Goal: Task Accomplishment & Management: Manage account settings

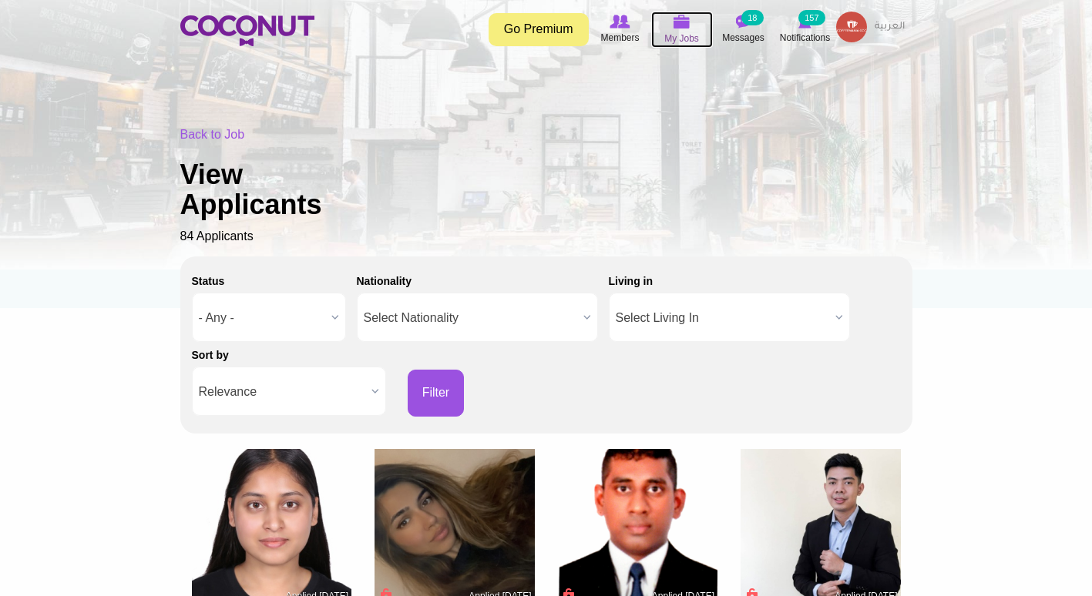
click at [672, 39] on span "My Jobs" at bounding box center [681, 38] width 35 height 15
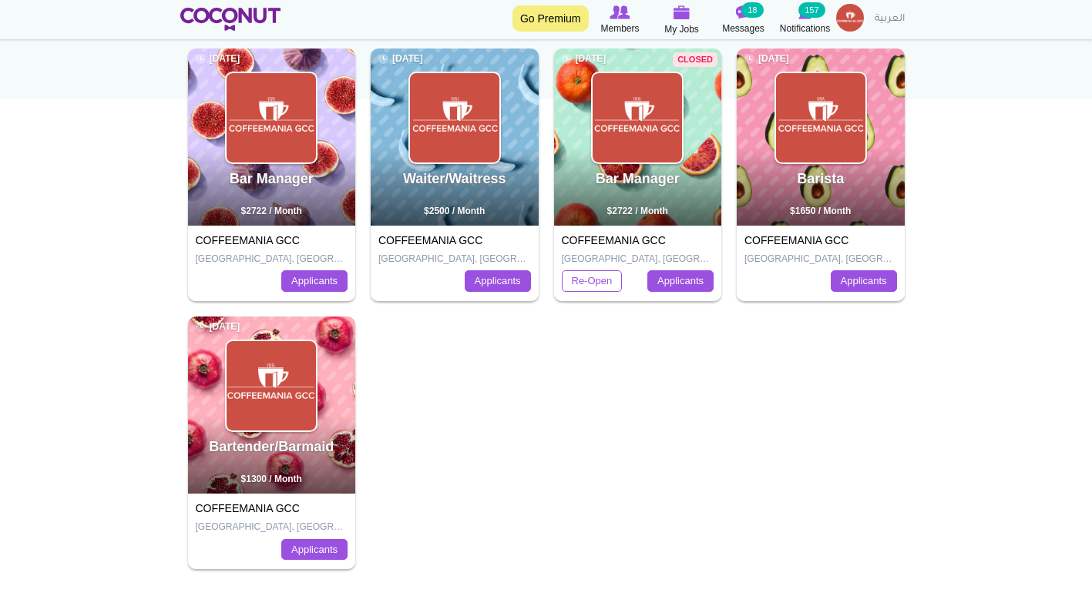
scroll to position [207, 0]
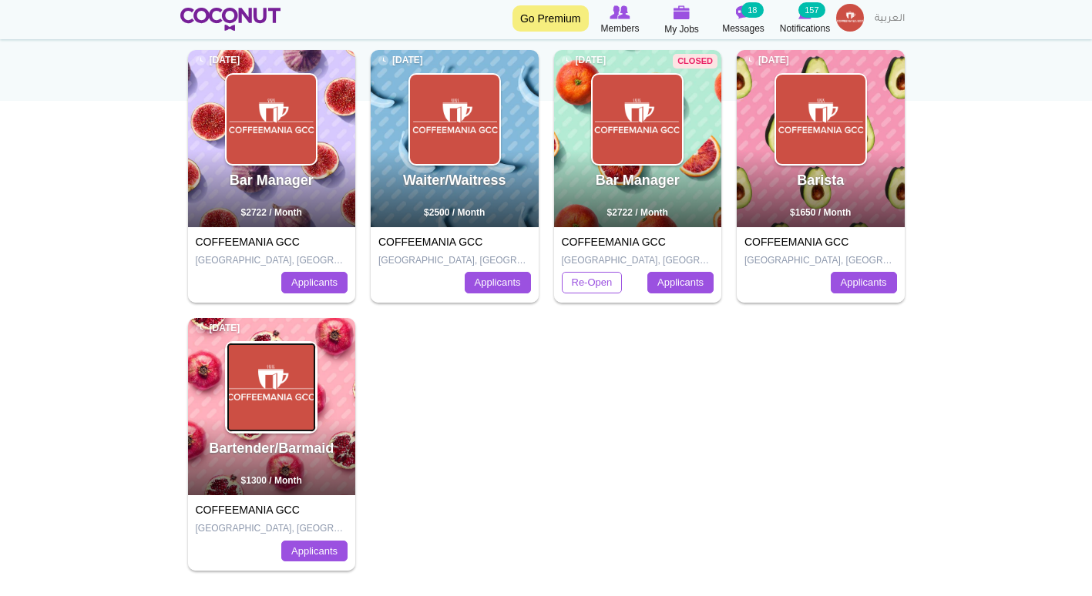
click at [257, 364] on img at bounding box center [270, 387] width 89 height 89
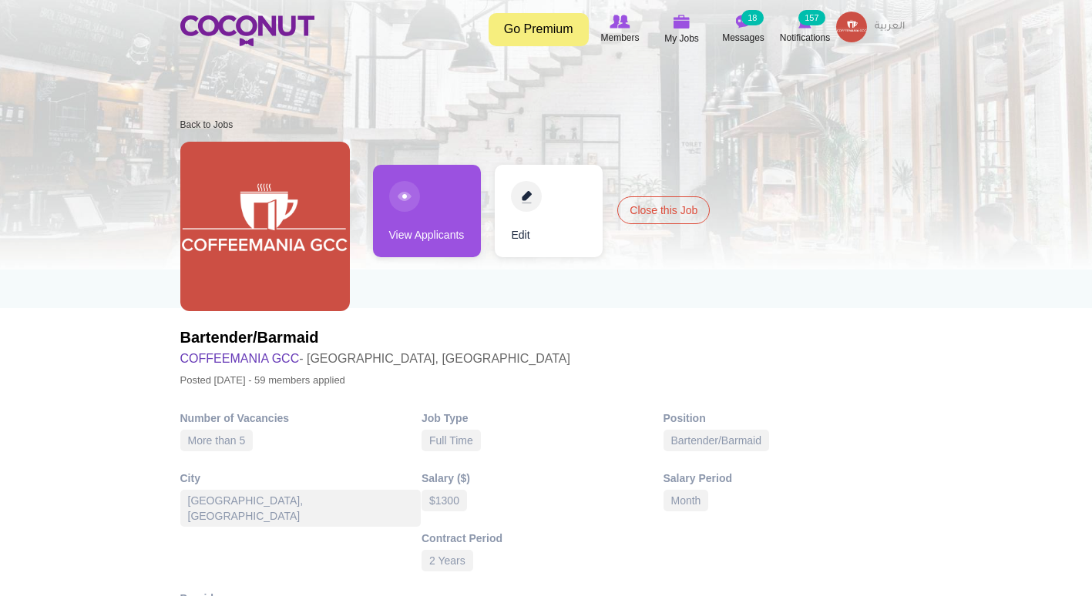
click at [410, 213] on link "View Applicants" at bounding box center [427, 211] width 108 height 92
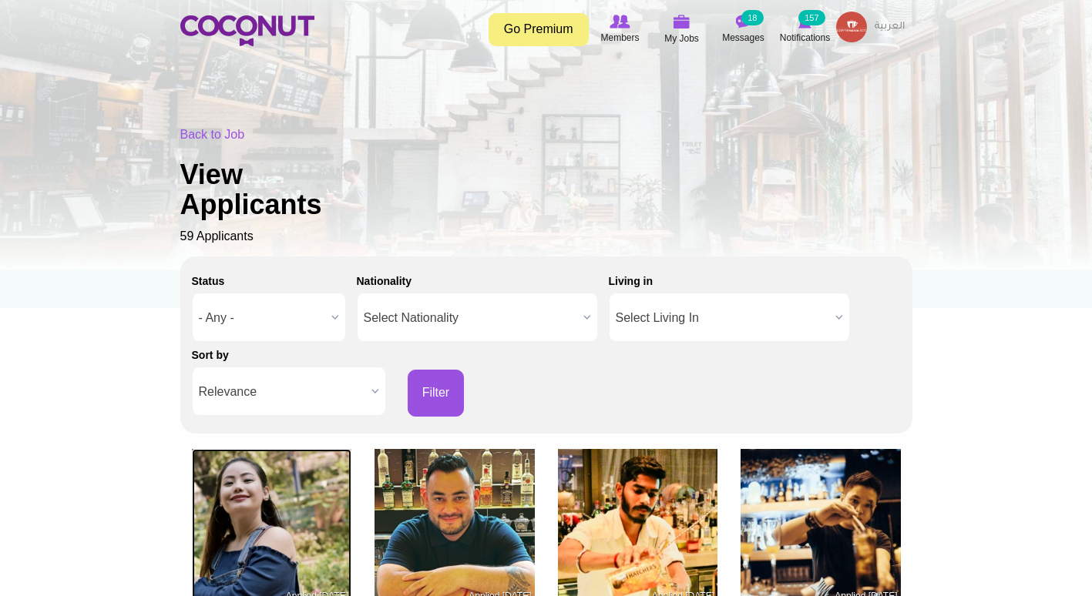
click at [260, 466] on img at bounding box center [272, 529] width 160 height 160
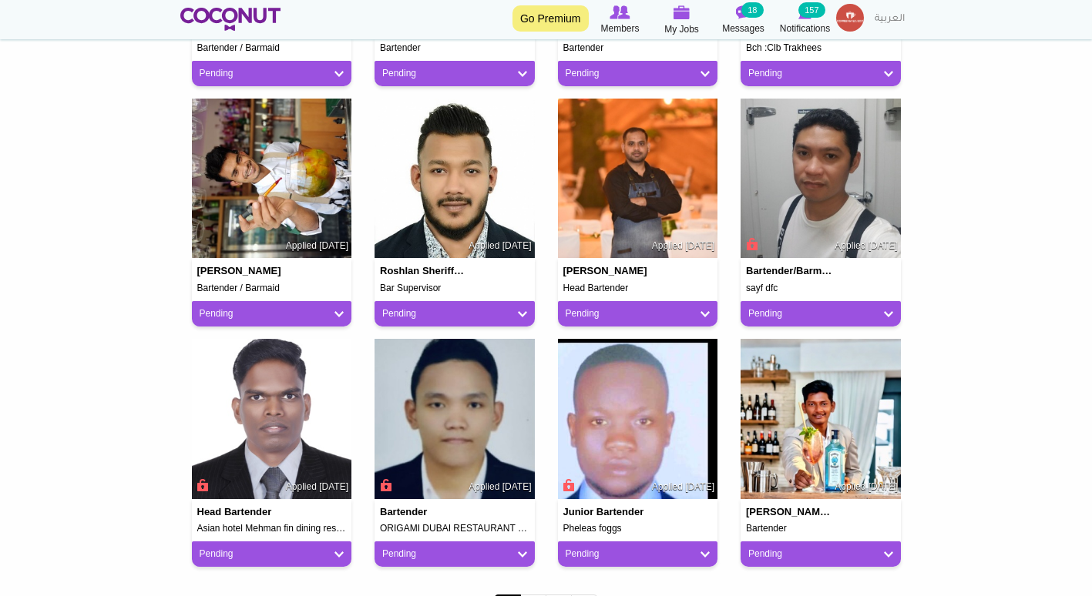
scroll to position [1399, 0]
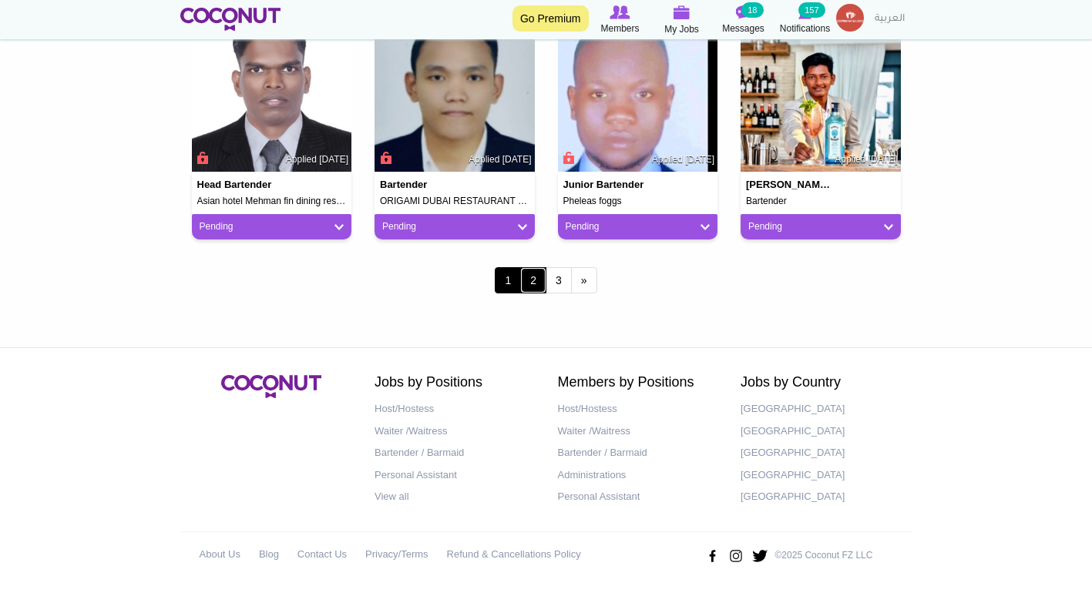
click at [525, 280] on link "2" at bounding box center [533, 280] width 26 height 26
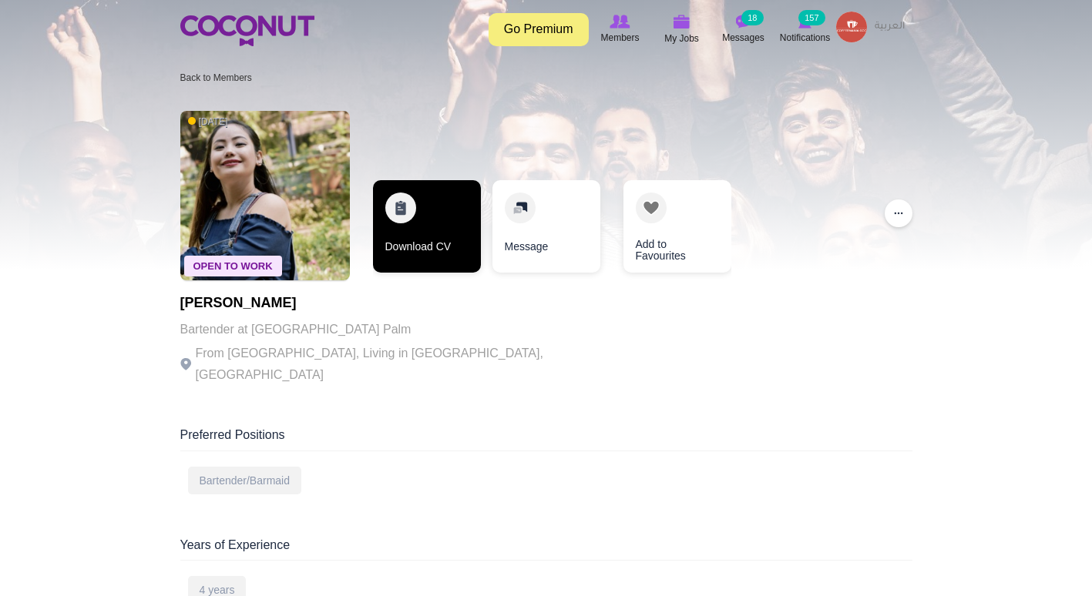
click at [446, 211] on link "Download CV" at bounding box center [427, 226] width 108 height 92
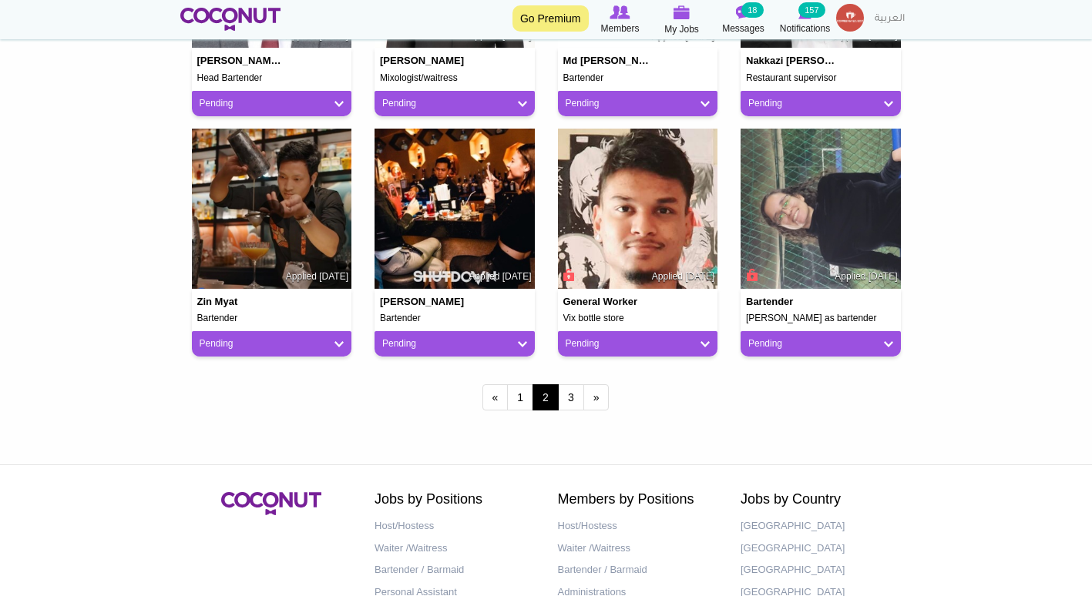
scroll to position [1281, 0]
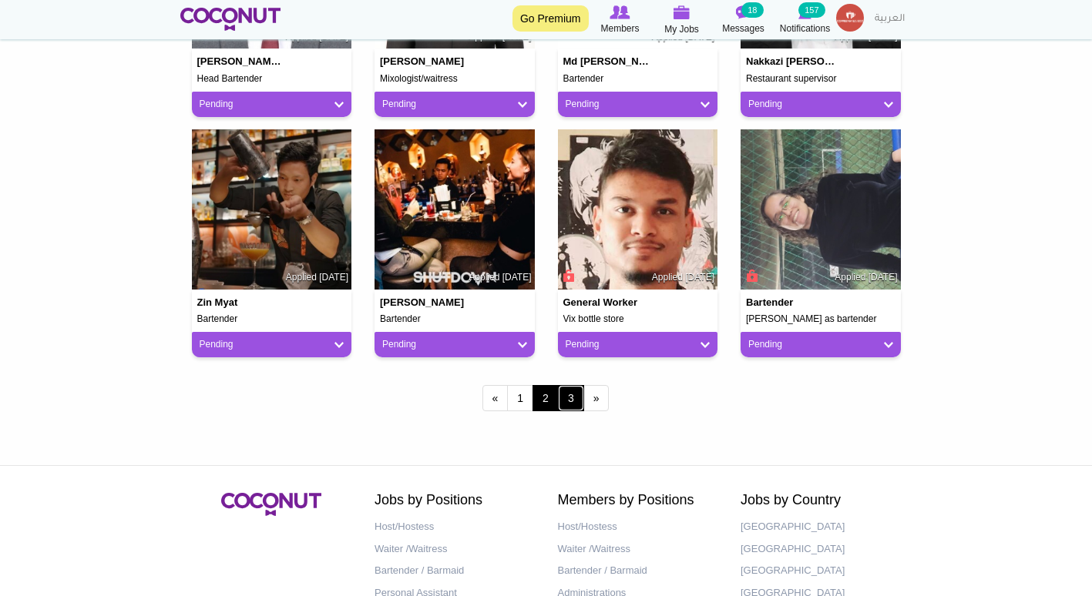
click at [569, 392] on link "3" at bounding box center [571, 398] width 26 height 26
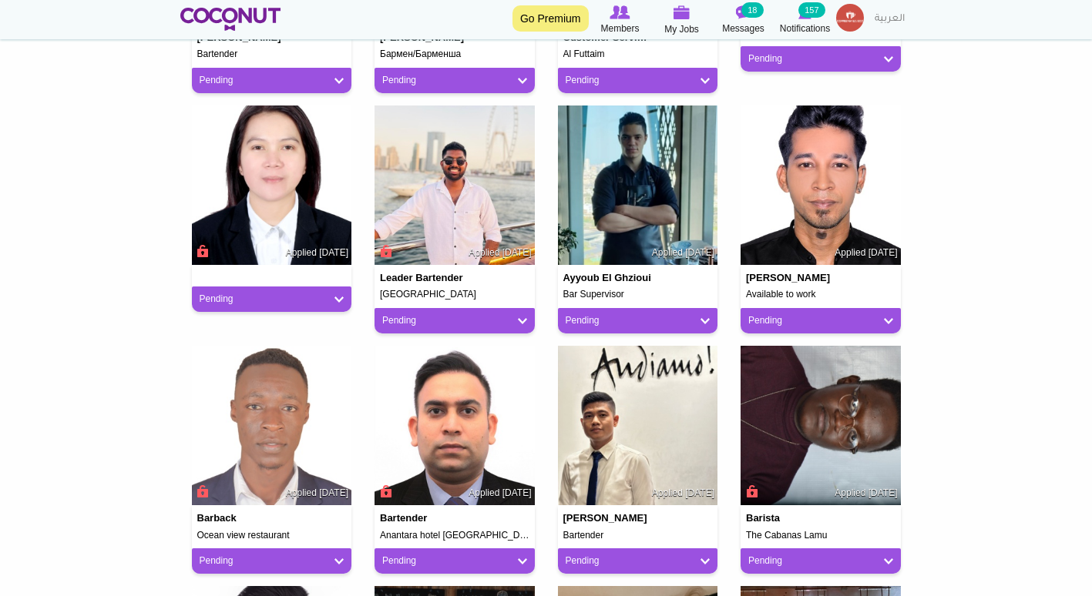
scroll to position [673, 0]
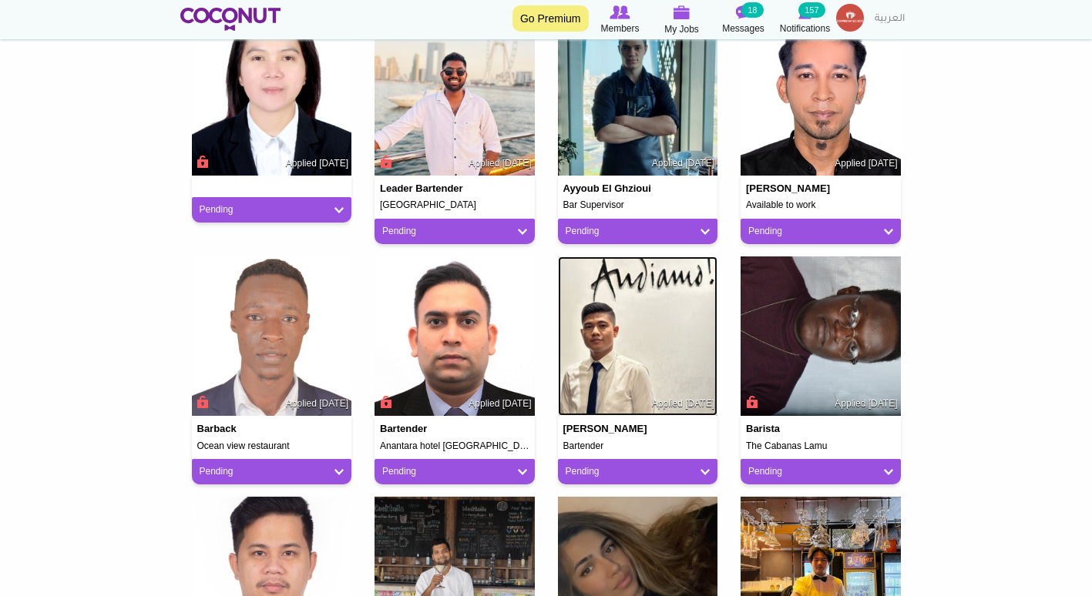
click at [632, 362] on img at bounding box center [638, 337] width 160 height 160
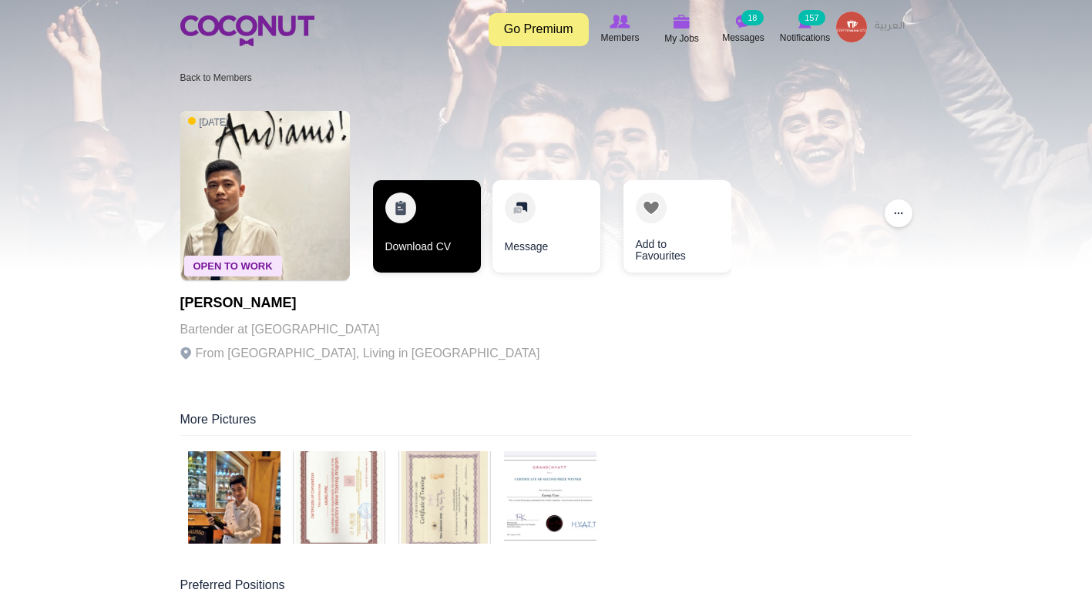
click at [447, 220] on link "Download CV" at bounding box center [427, 226] width 108 height 92
